Goal: Check status

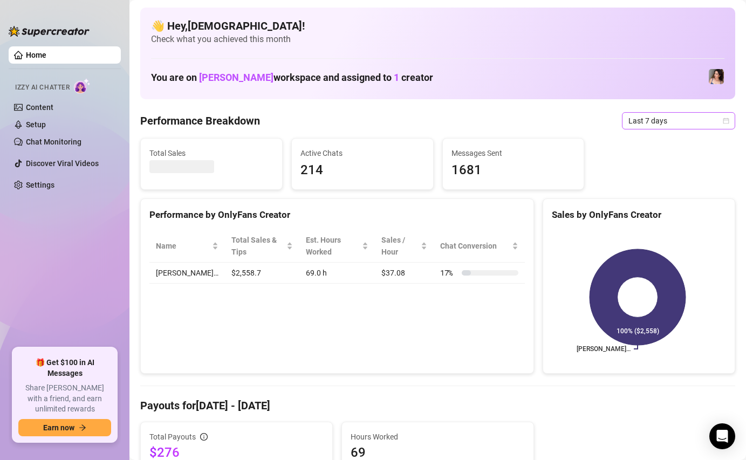
click at [628, 122] on span "Last 7 days" at bounding box center [678, 121] width 100 height 16
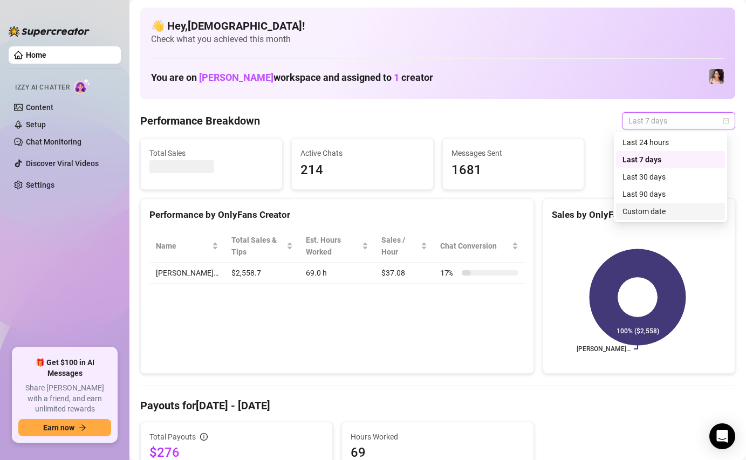
click at [623, 217] on div "Custom date" at bounding box center [670, 211] width 96 height 12
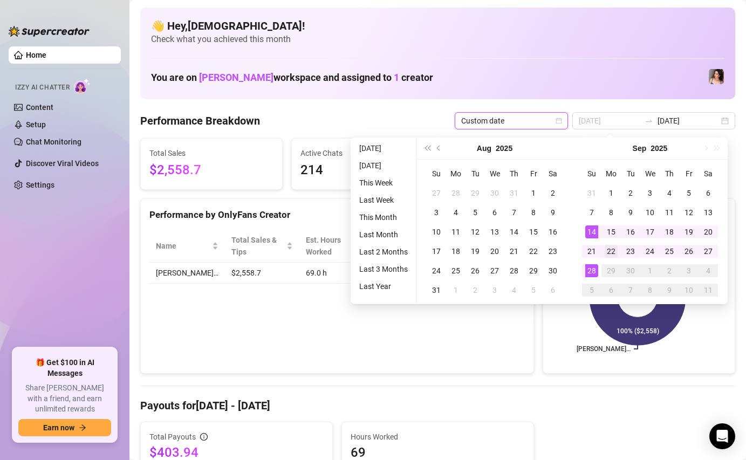
type input "[DATE]"
click at [615, 252] on div "22" at bounding box center [611, 251] width 13 height 13
click at [595, 272] on div "28" at bounding box center [591, 270] width 13 height 13
type input "[DATE]"
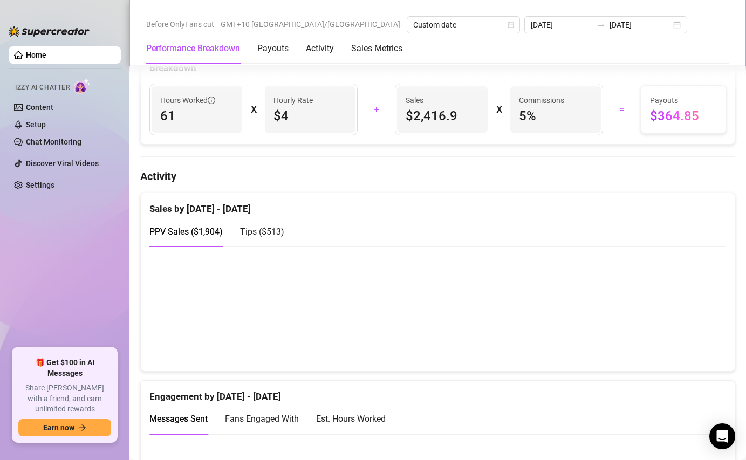
scroll to position [427, 0]
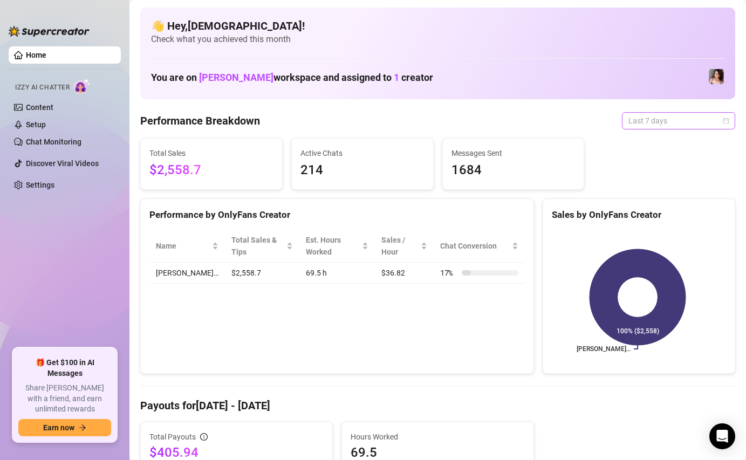
click at [646, 117] on span "Last 7 days" at bounding box center [678, 121] width 100 height 16
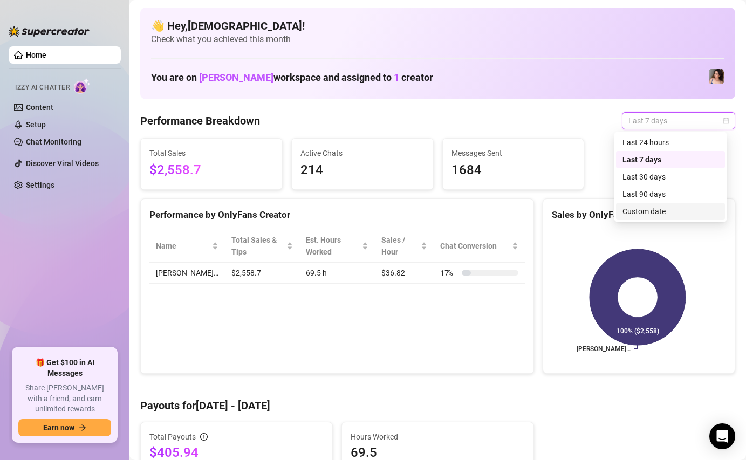
click at [636, 208] on div "Custom date" at bounding box center [670, 211] width 96 height 12
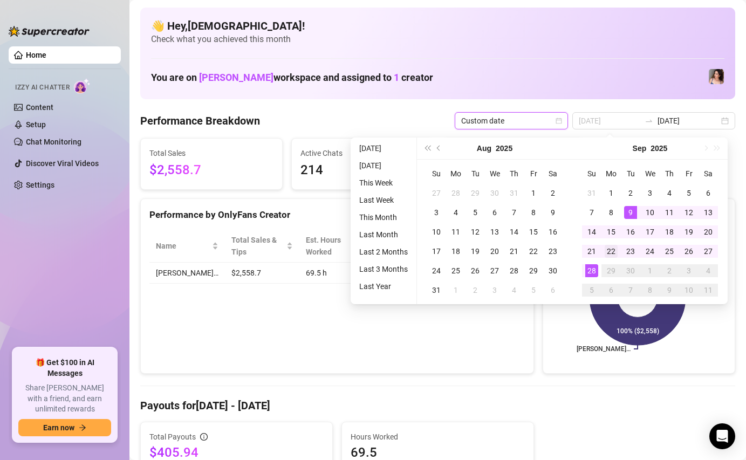
type input "[DATE]"
click at [607, 250] on div "22" at bounding box center [611, 251] width 13 height 13
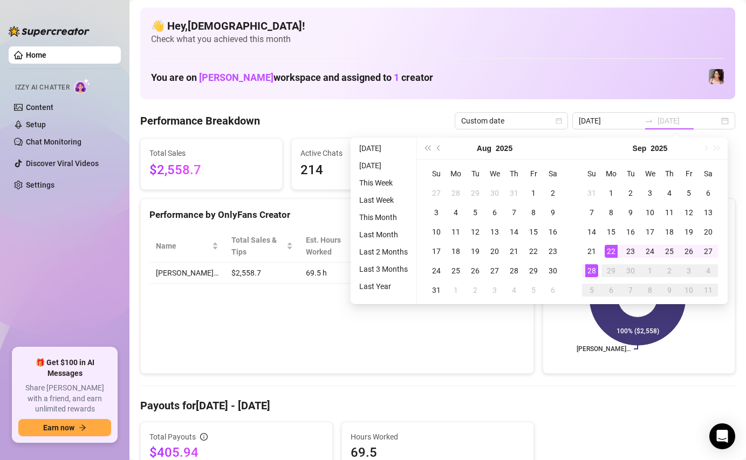
click at [593, 269] on div "28" at bounding box center [591, 270] width 13 height 13
type input "[DATE]"
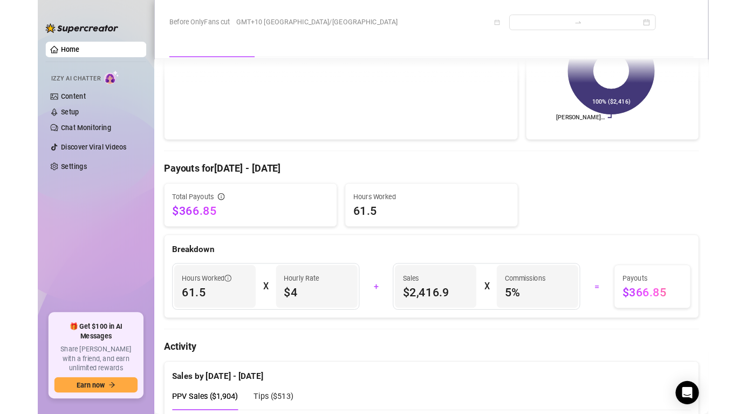
scroll to position [219, 0]
